Goal: Task Accomplishment & Management: Use online tool/utility

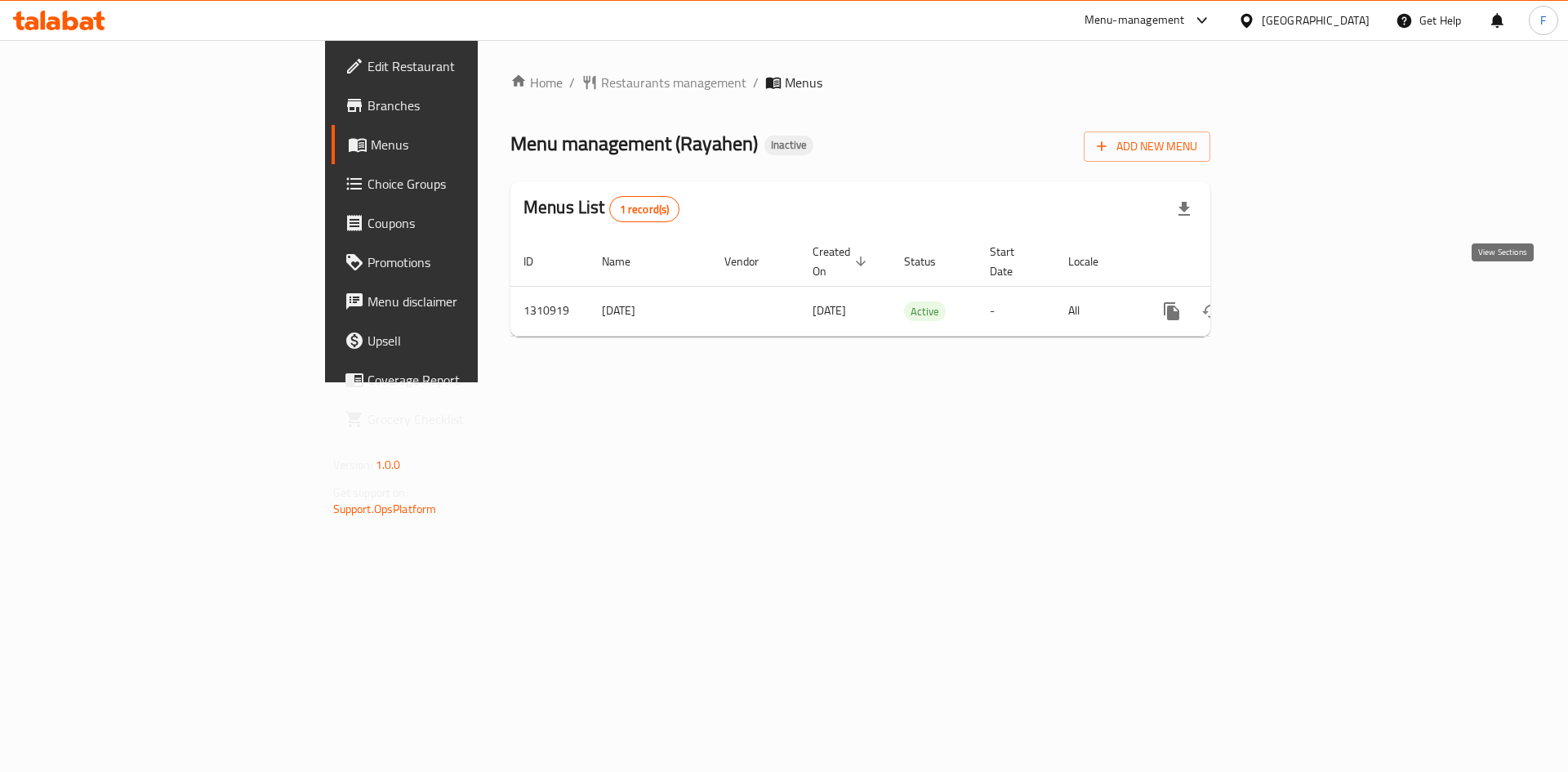
click at [1297, 304] on icon "enhanced table" at bounding box center [1289, 311] width 14 height 14
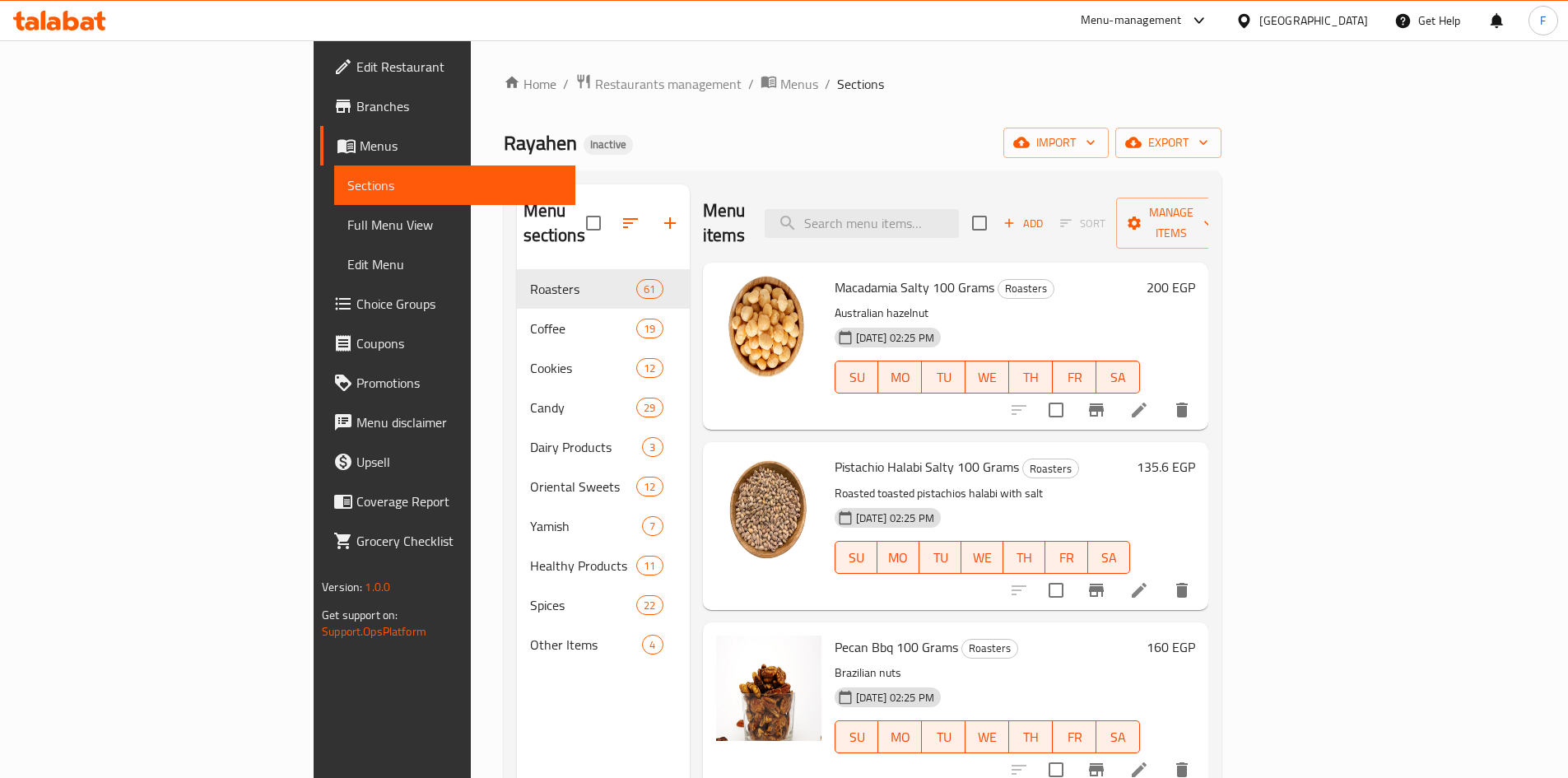
click at [357, 110] on span "Branches" at bounding box center [459, 106] width 206 height 20
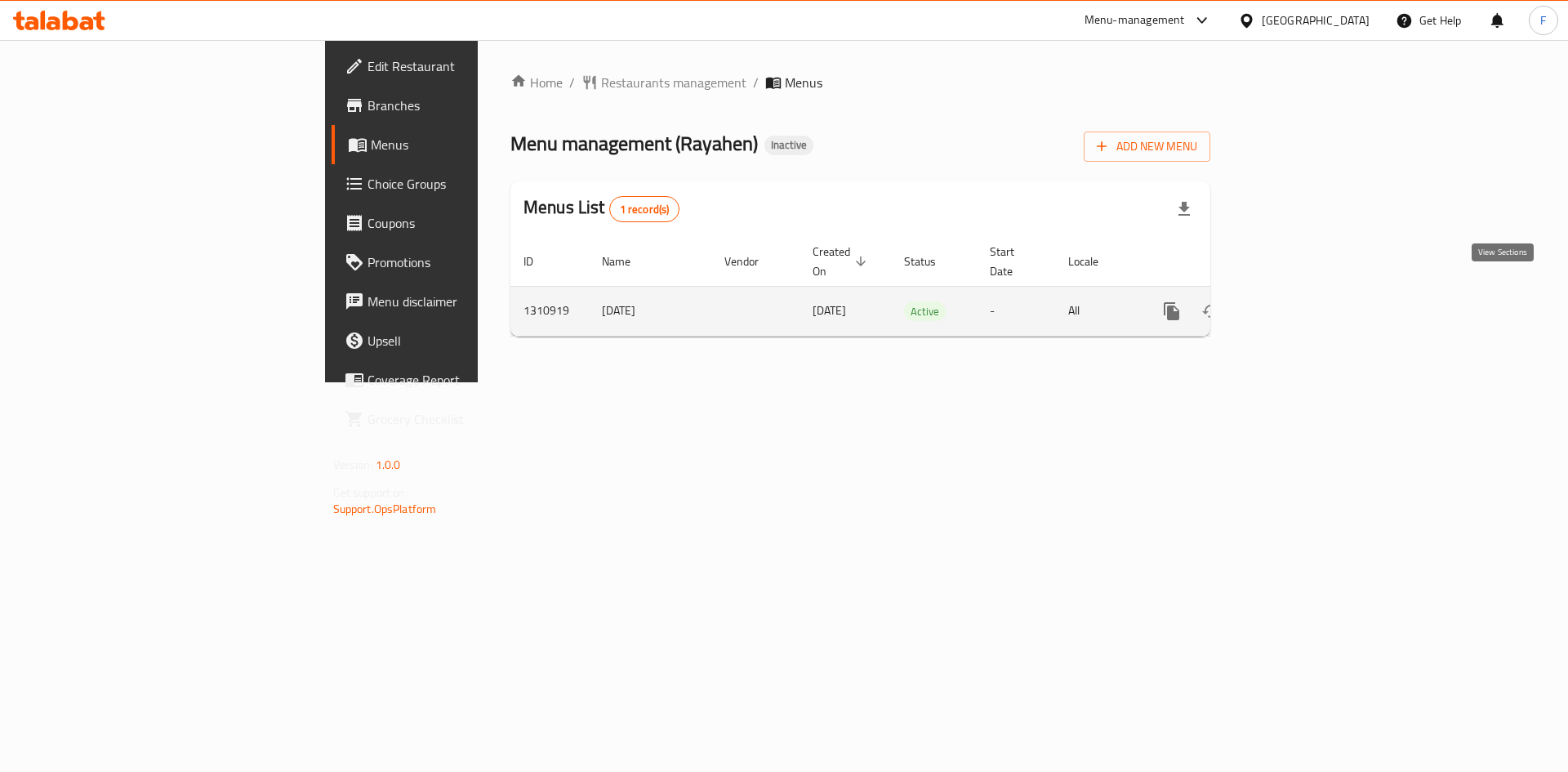
click at [1299, 301] on icon "enhanced table" at bounding box center [1289, 311] width 19 height 19
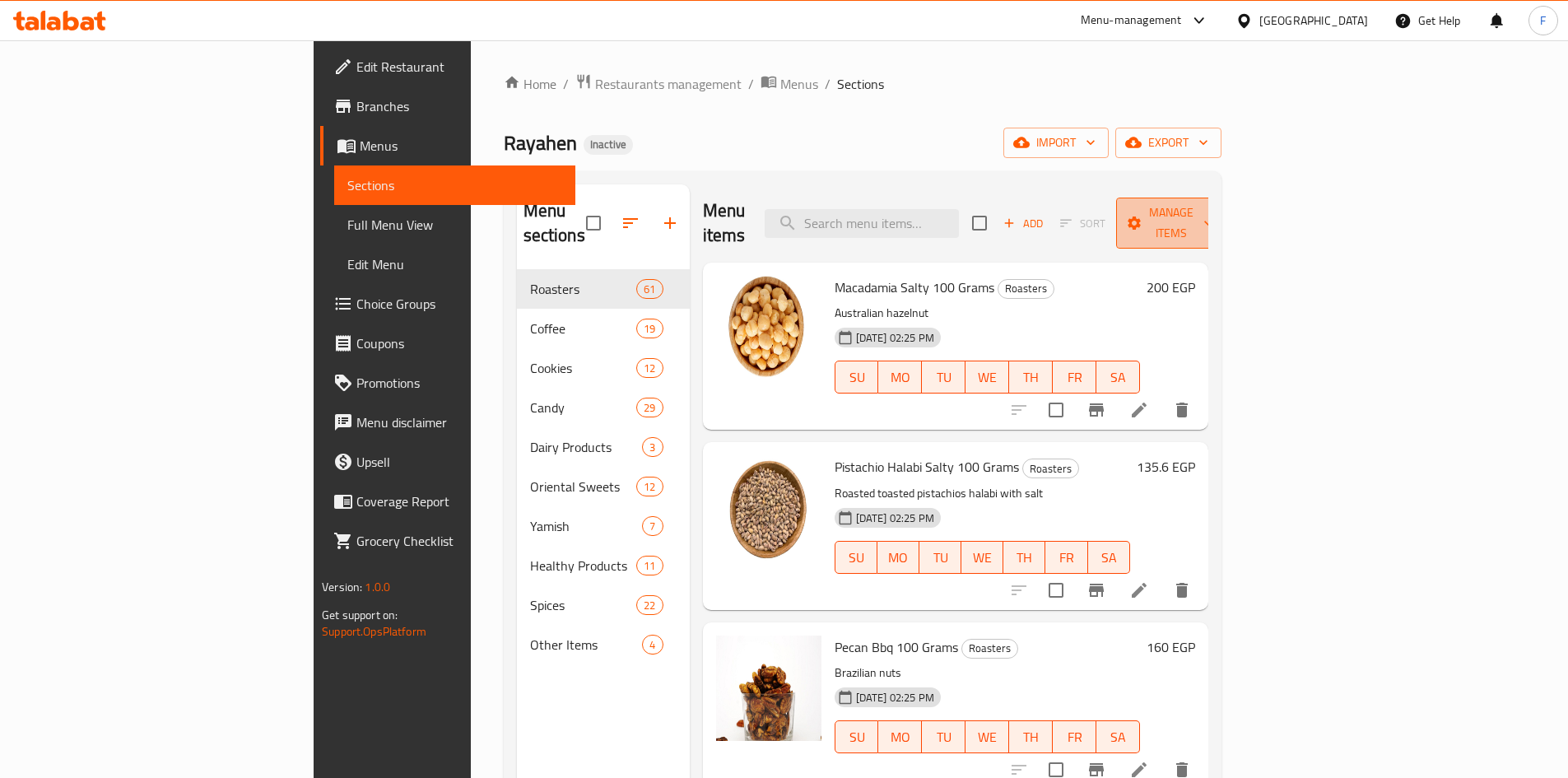
click at [1214, 212] on span "Manage items" at bounding box center [1171, 223] width 84 height 41
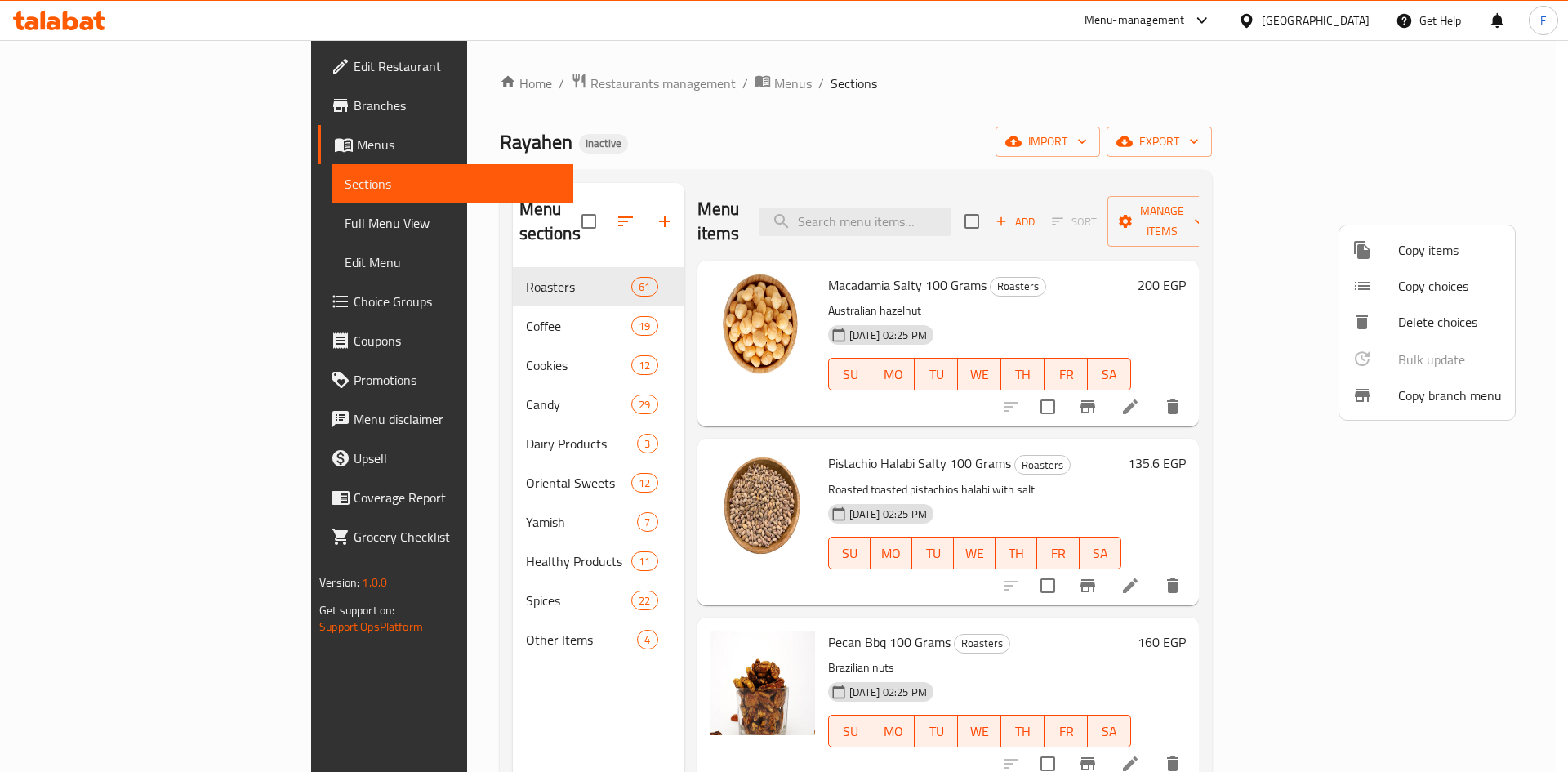
click at [1417, 394] on span "Copy branch menu" at bounding box center [1450, 395] width 104 height 19
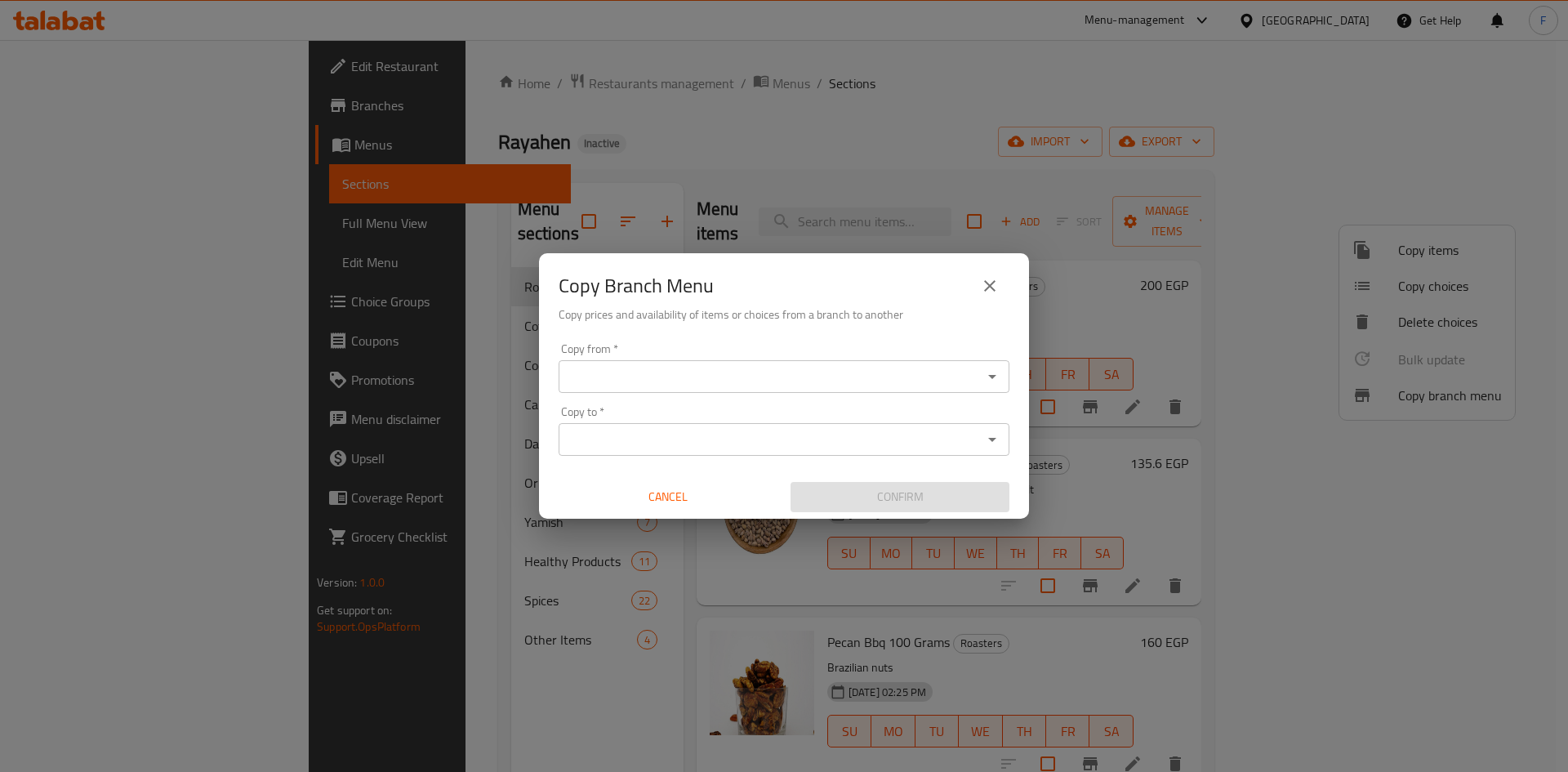
click at [740, 367] on input "Copy from   *" at bounding box center [770, 376] width 414 height 23
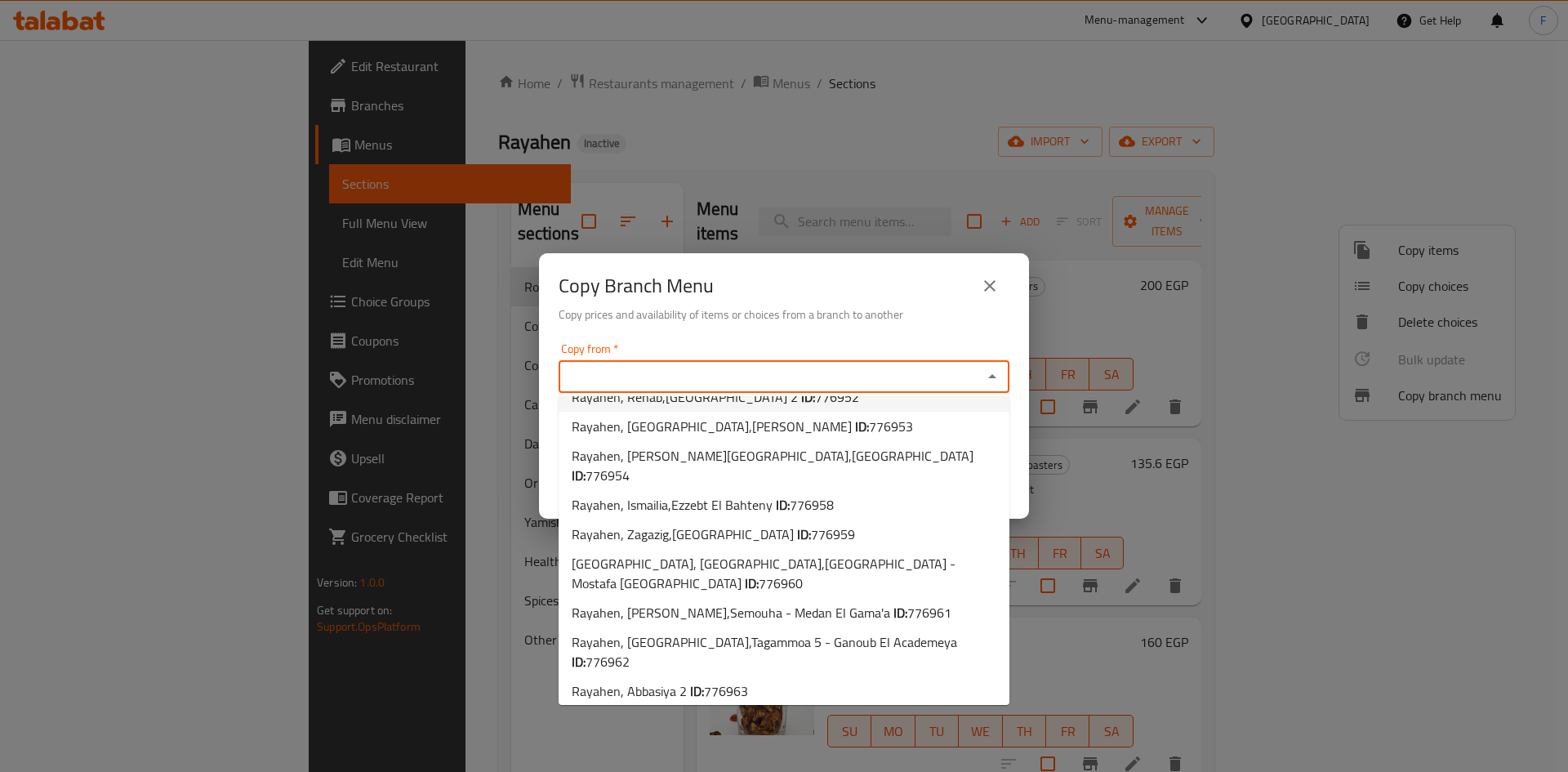
scroll to position [381, 0]
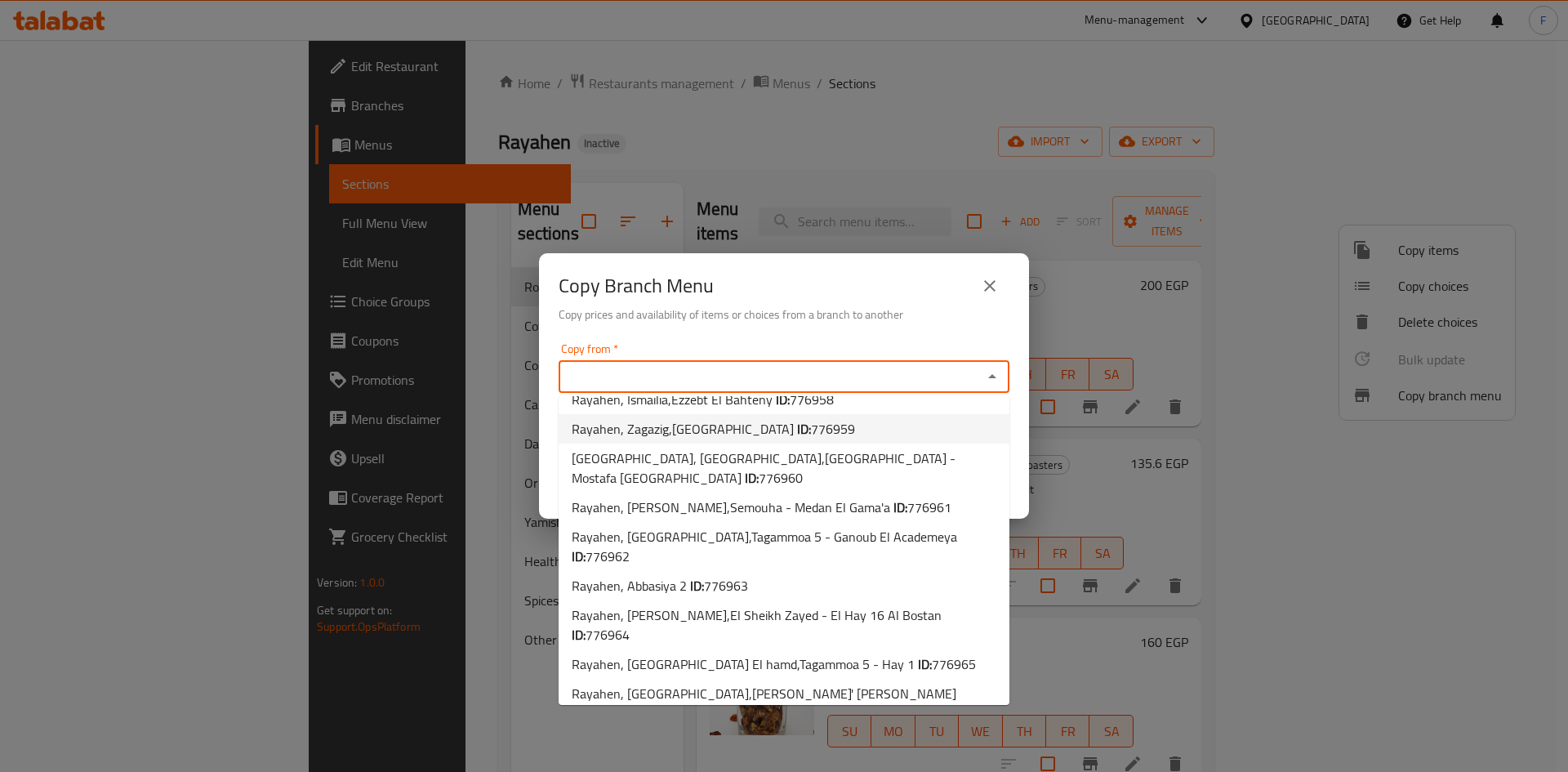
click at [890, 156] on div "Copy Branch Menu Copy prices and availability of items or choices from a branch…" at bounding box center [784, 386] width 1568 height 772
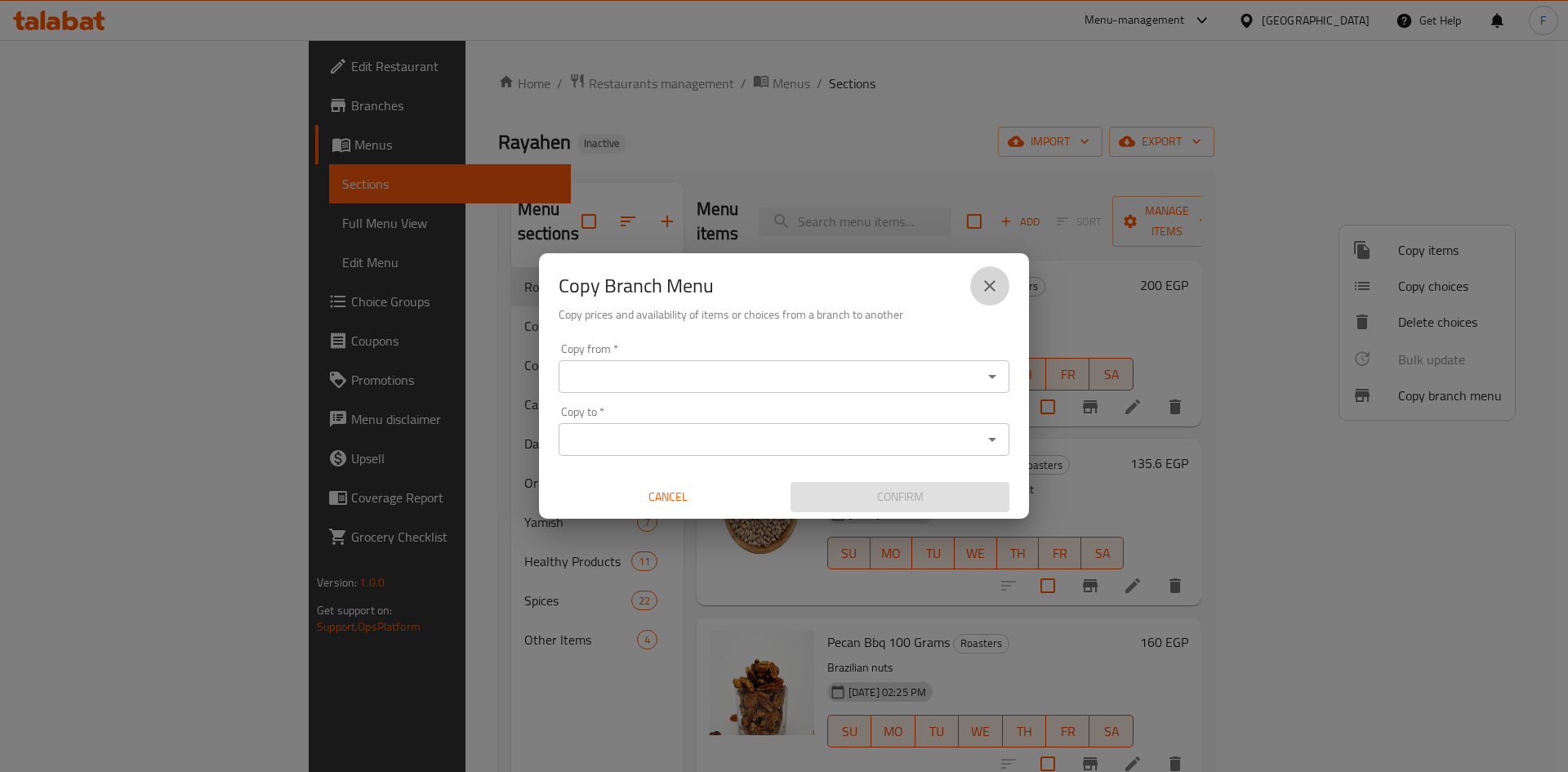
click at [973, 288] on button "close" at bounding box center [990, 286] width 39 height 39
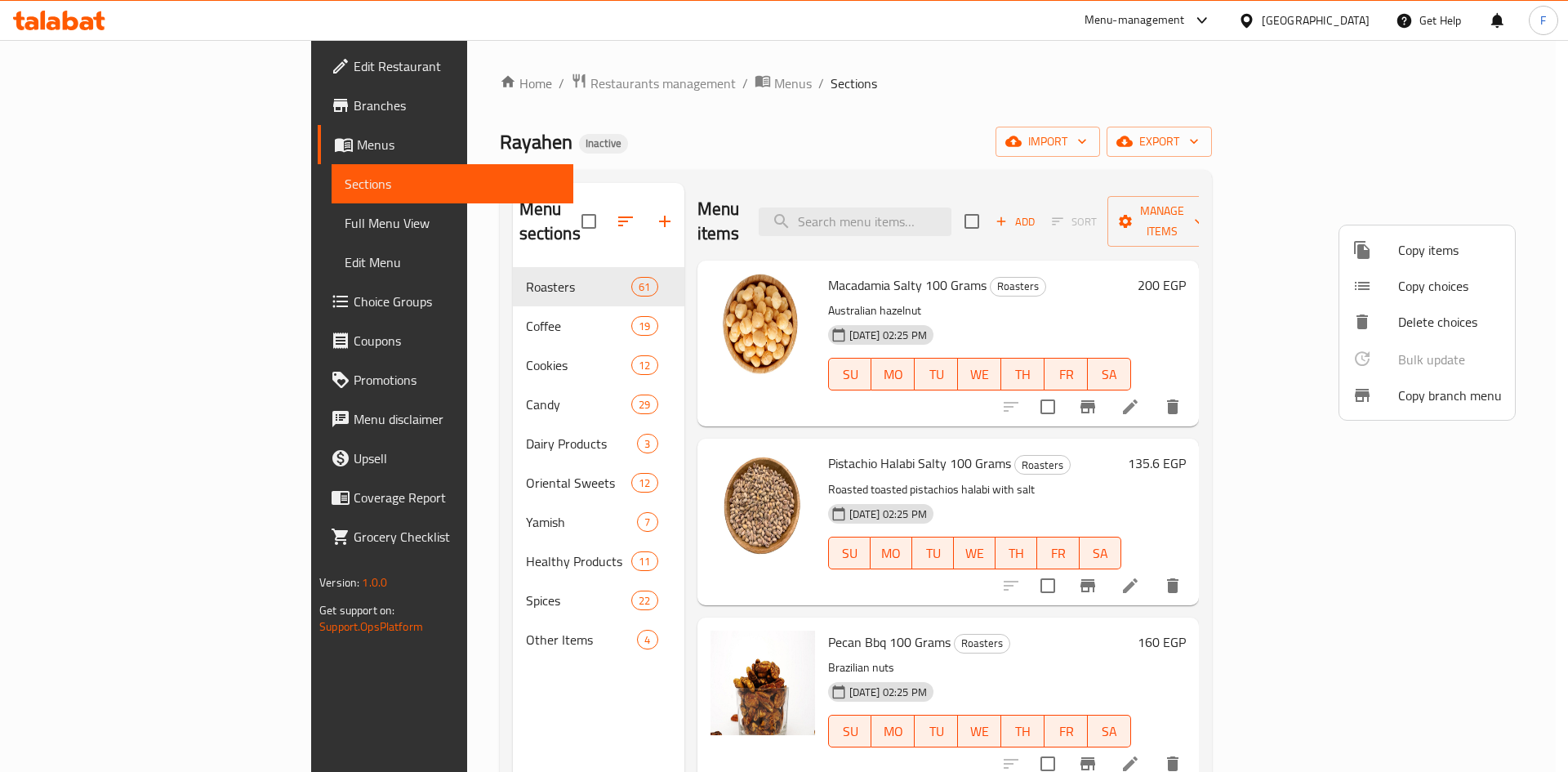
click at [1202, 251] on div at bounding box center [784, 386] width 1568 height 772
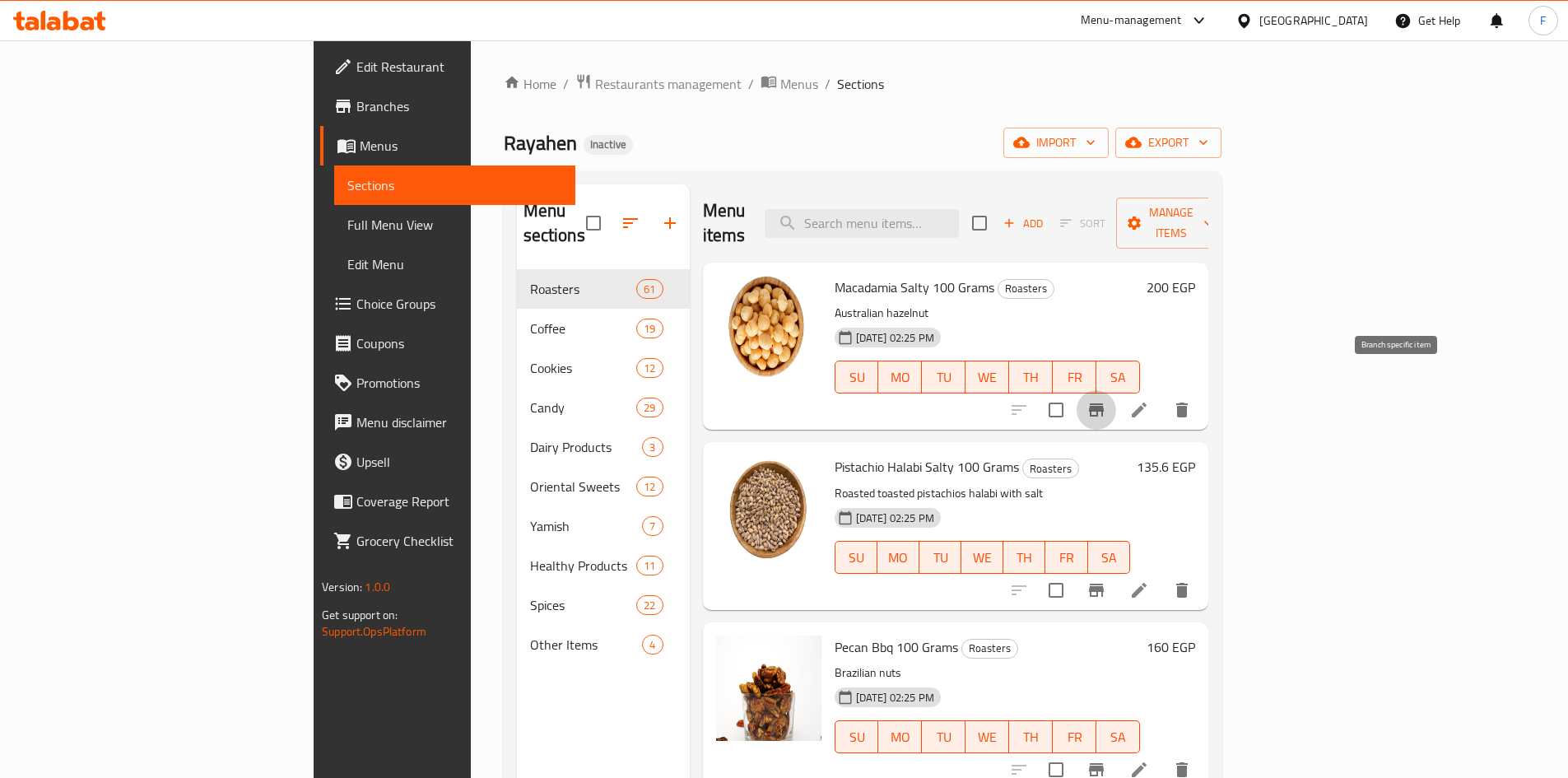
click at [1104, 404] on icon "Branch-specific-item" at bounding box center [1096, 409] width 15 height 13
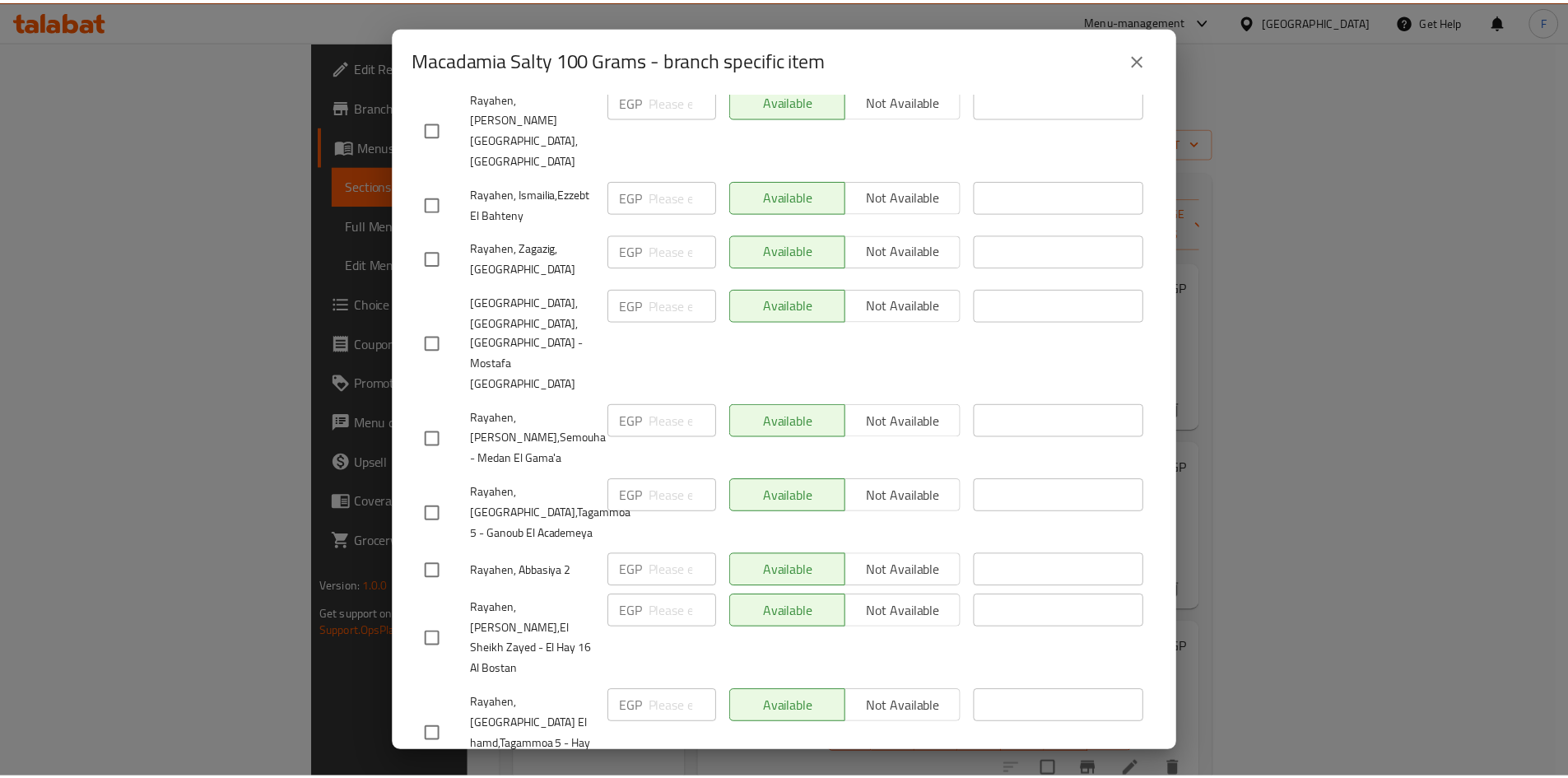
scroll to position [1057, 0]
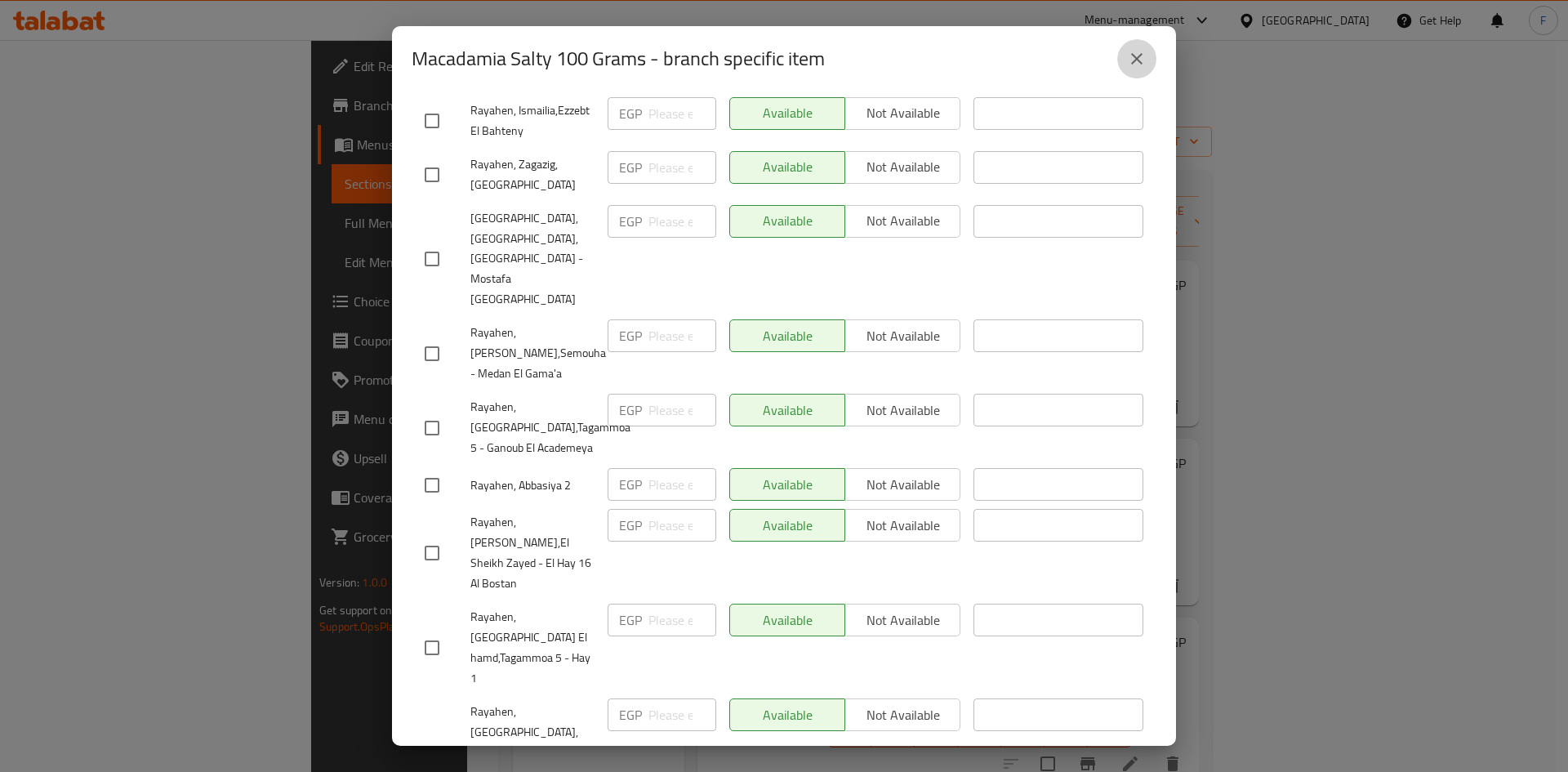
click at [1136, 58] on icon "close" at bounding box center [1137, 59] width 12 height 12
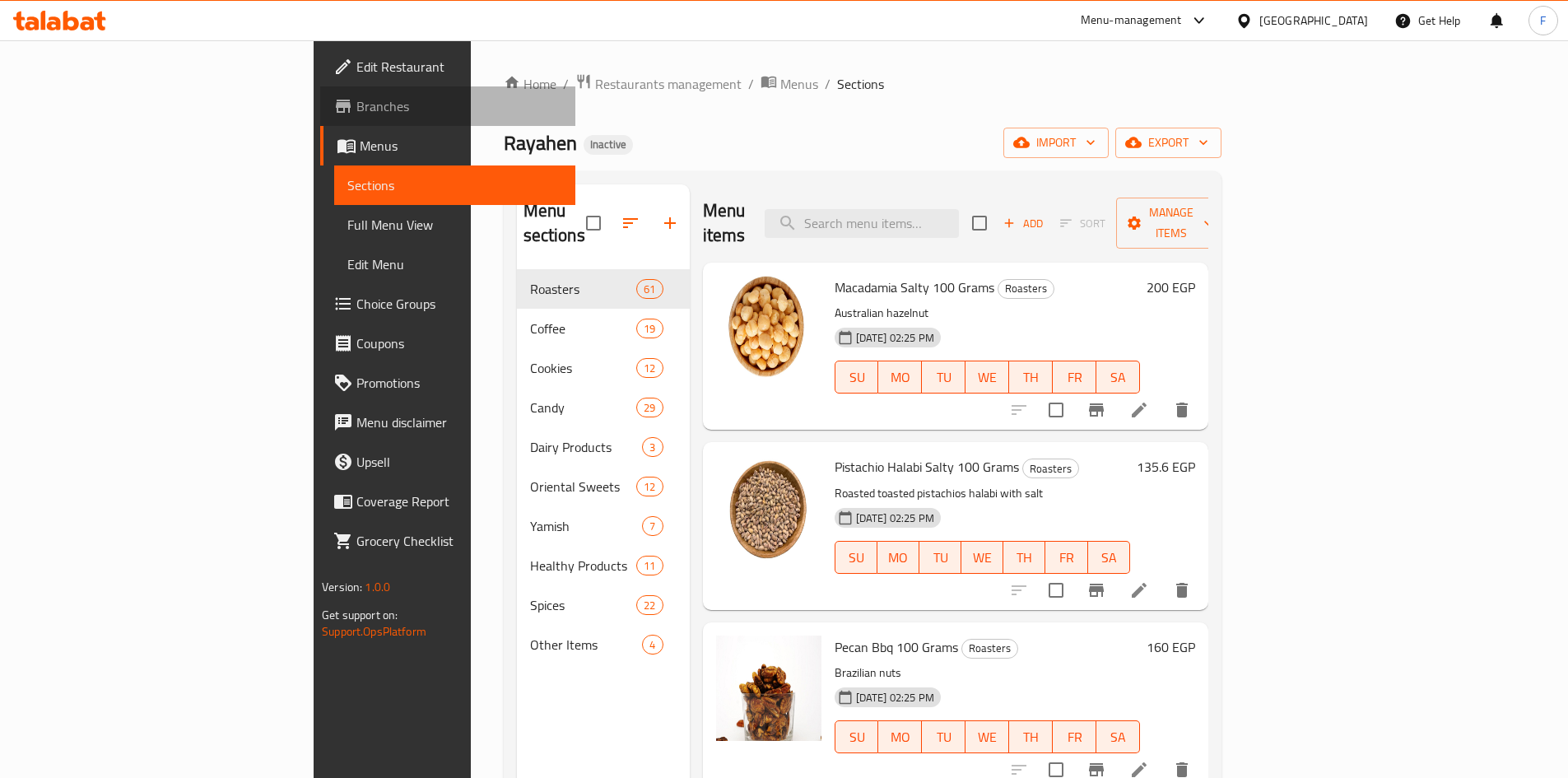
click at [357, 111] on span "Branches" at bounding box center [459, 106] width 206 height 20
